Goal: Task Accomplishment & Management: Manage account settings

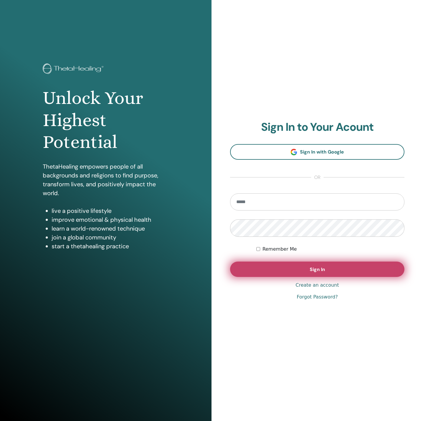
type input "**********"
click at [266, 269] on button "Sign In" at bounding box center [317, 269] width 175 height 15
